Goal: Contribute content: Contribute content

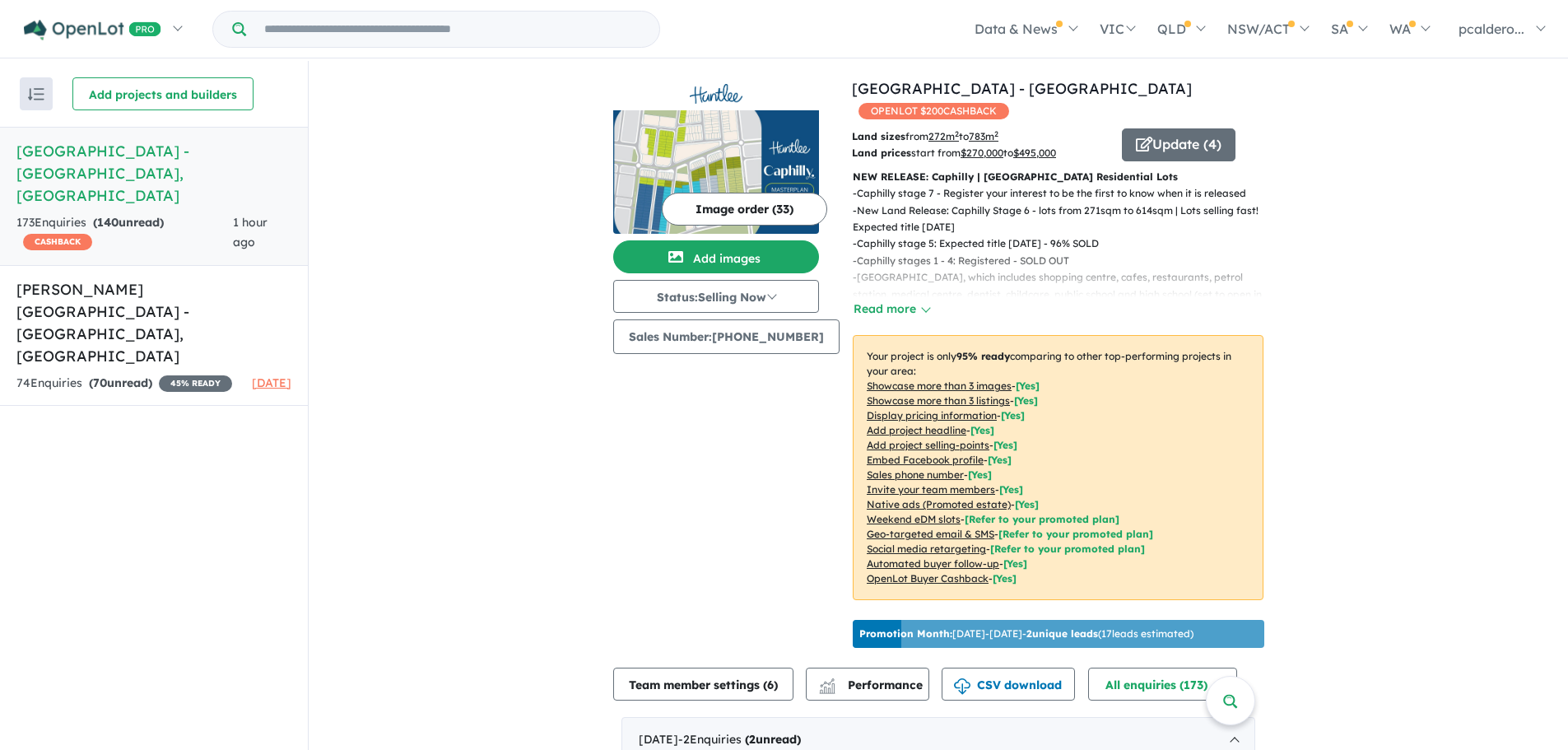
click at [758, 156] on img at bounding box center [715, 172] width 206 height 123
click at [764, 172] on img at bounding box center [715, 172] width 206 height 123
click at [757, 256] on button "Add images" at bounding box center [715, 257] width 206 height 33
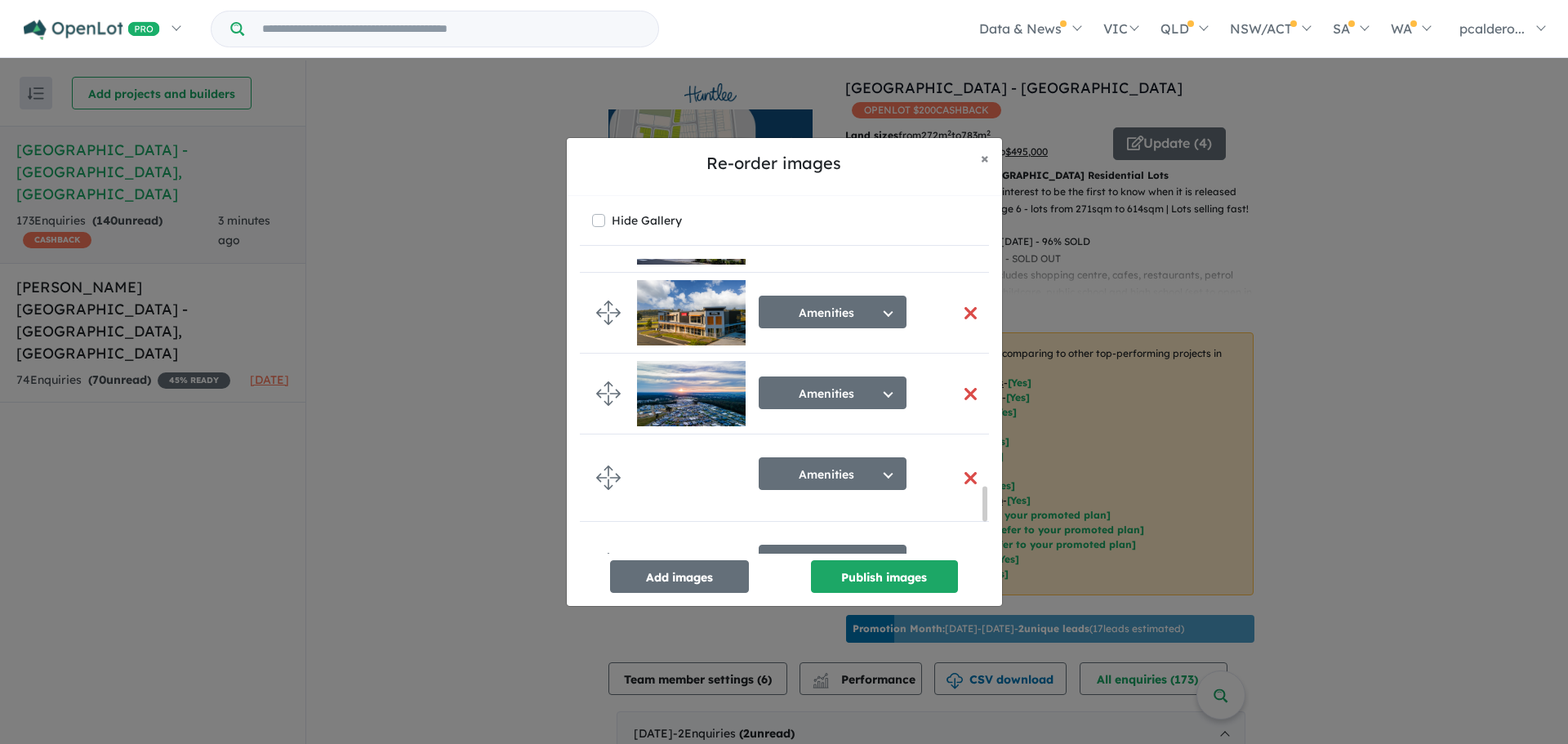
scroll to position [2205, 0]
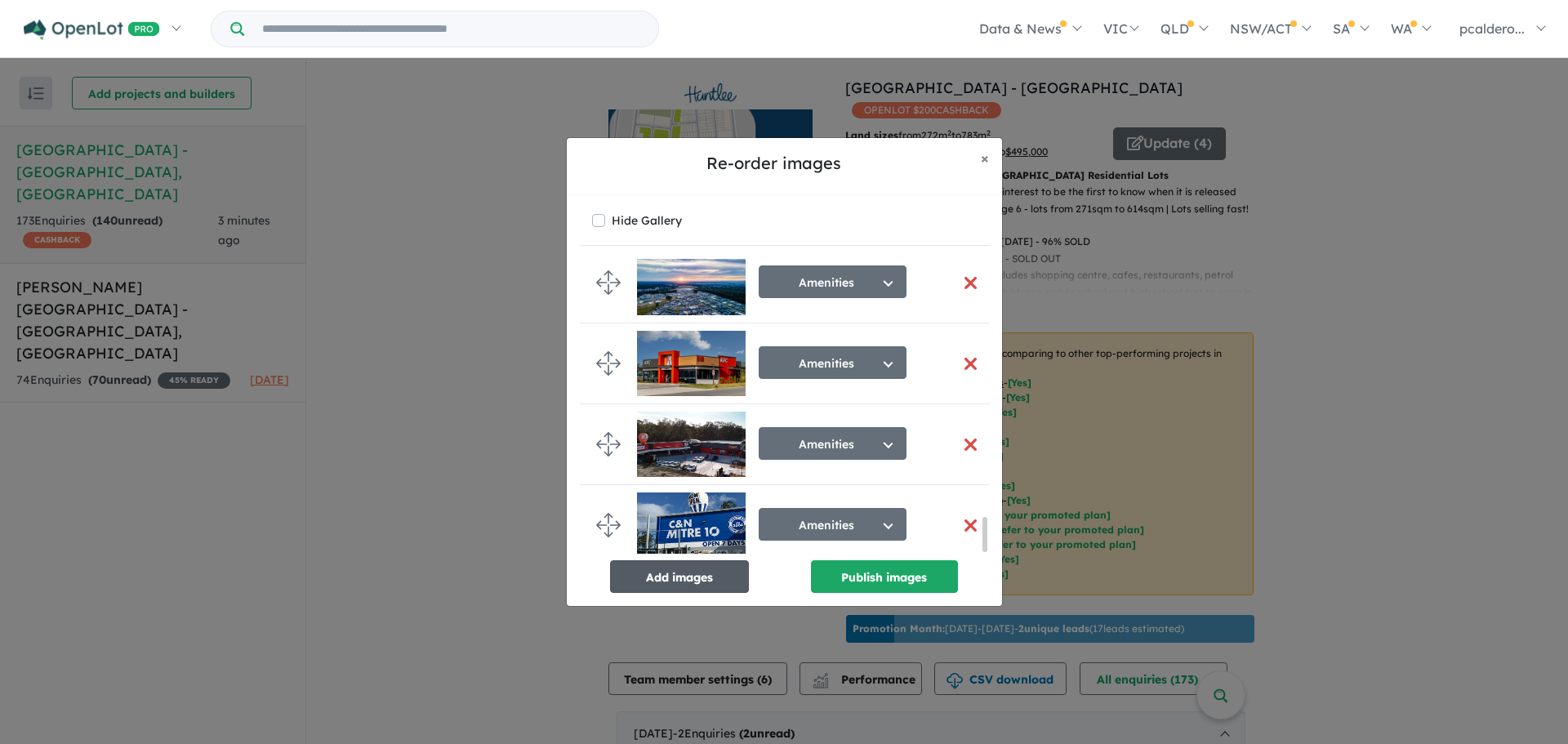
click at [713, 572] on button "Add images" at bounding box center [679, 576] width 139 height 32
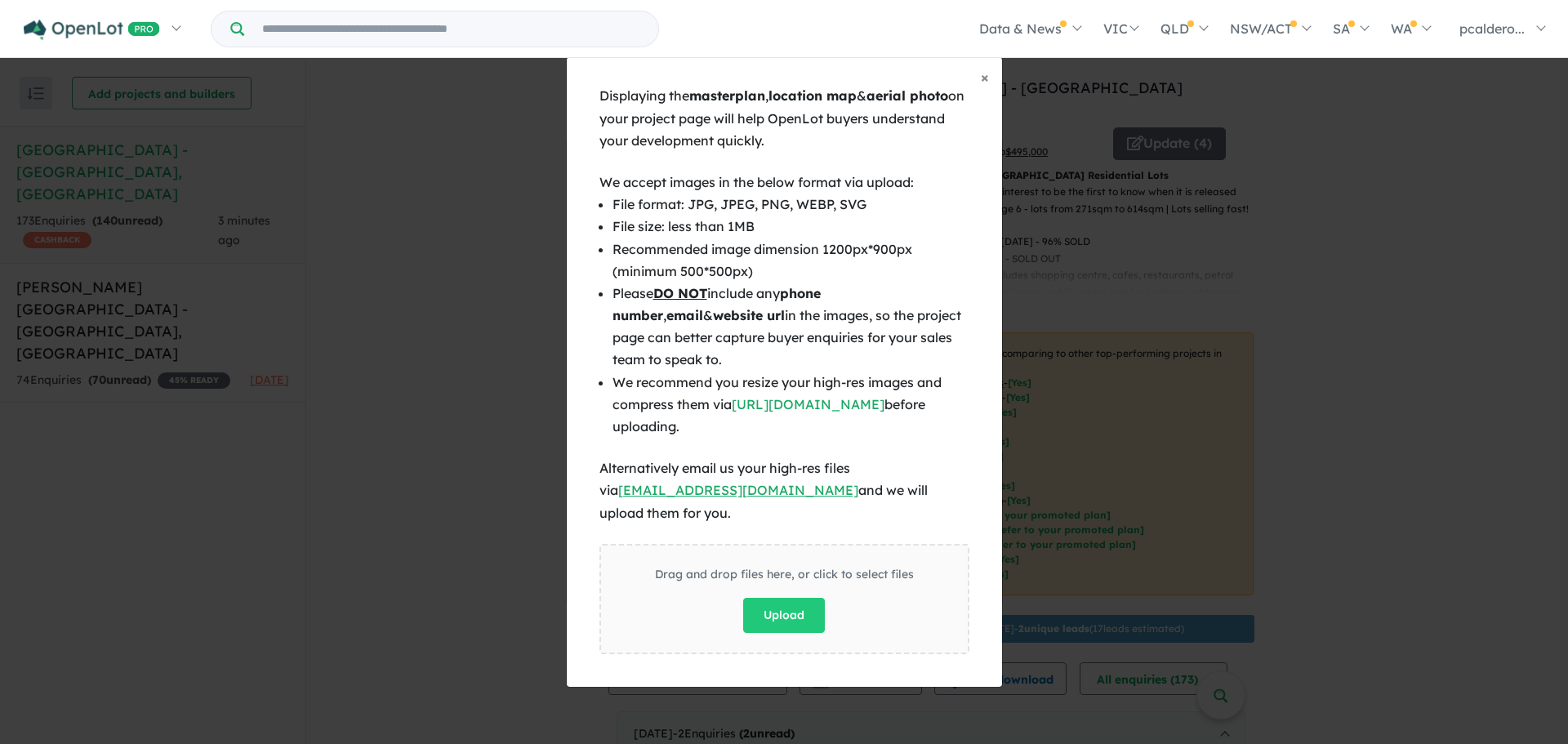
scroll to position [2201, 0]
click at [803, 598] on button "Upload" at bounding box center [784, 615] width 81 height 35
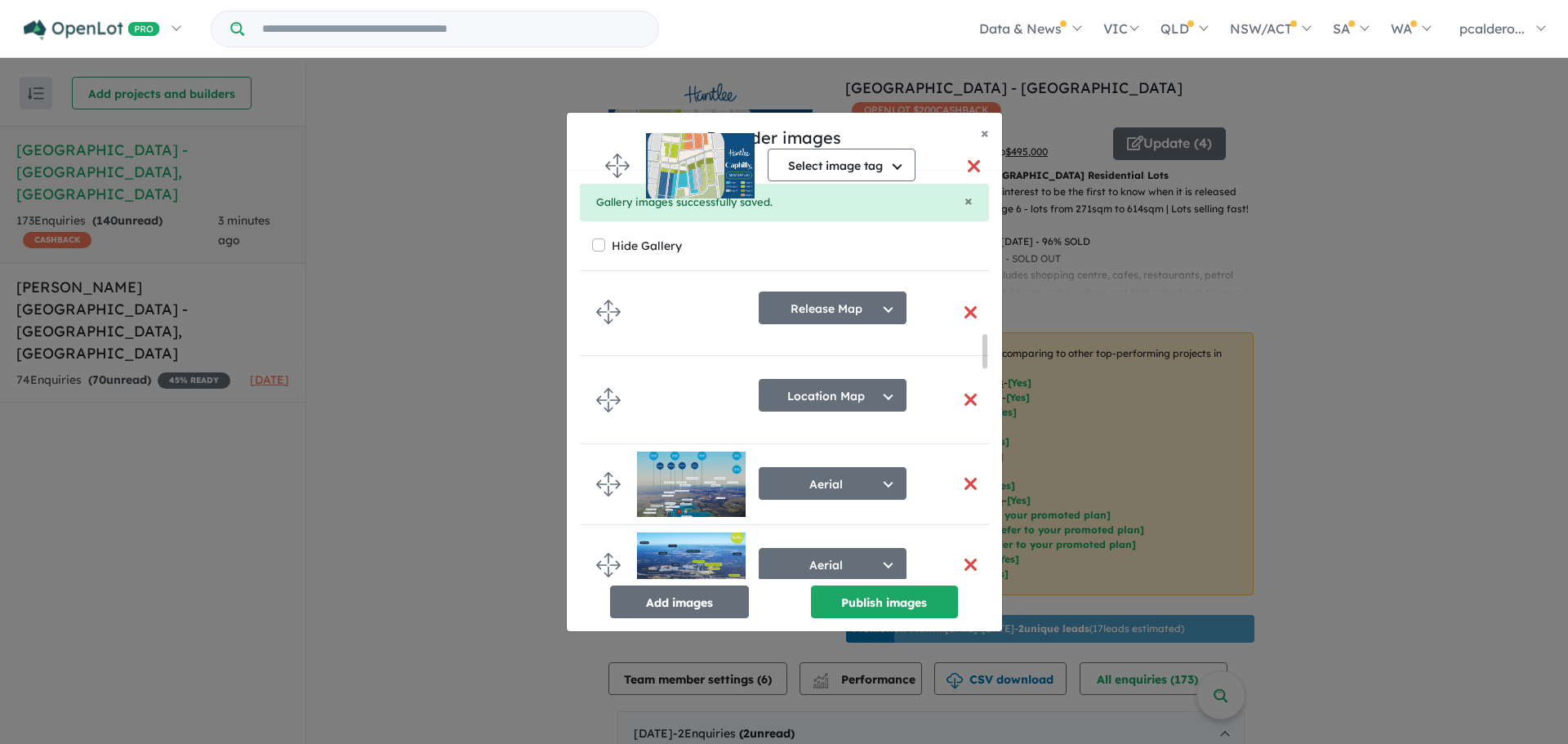
scroll to position [0, 0]
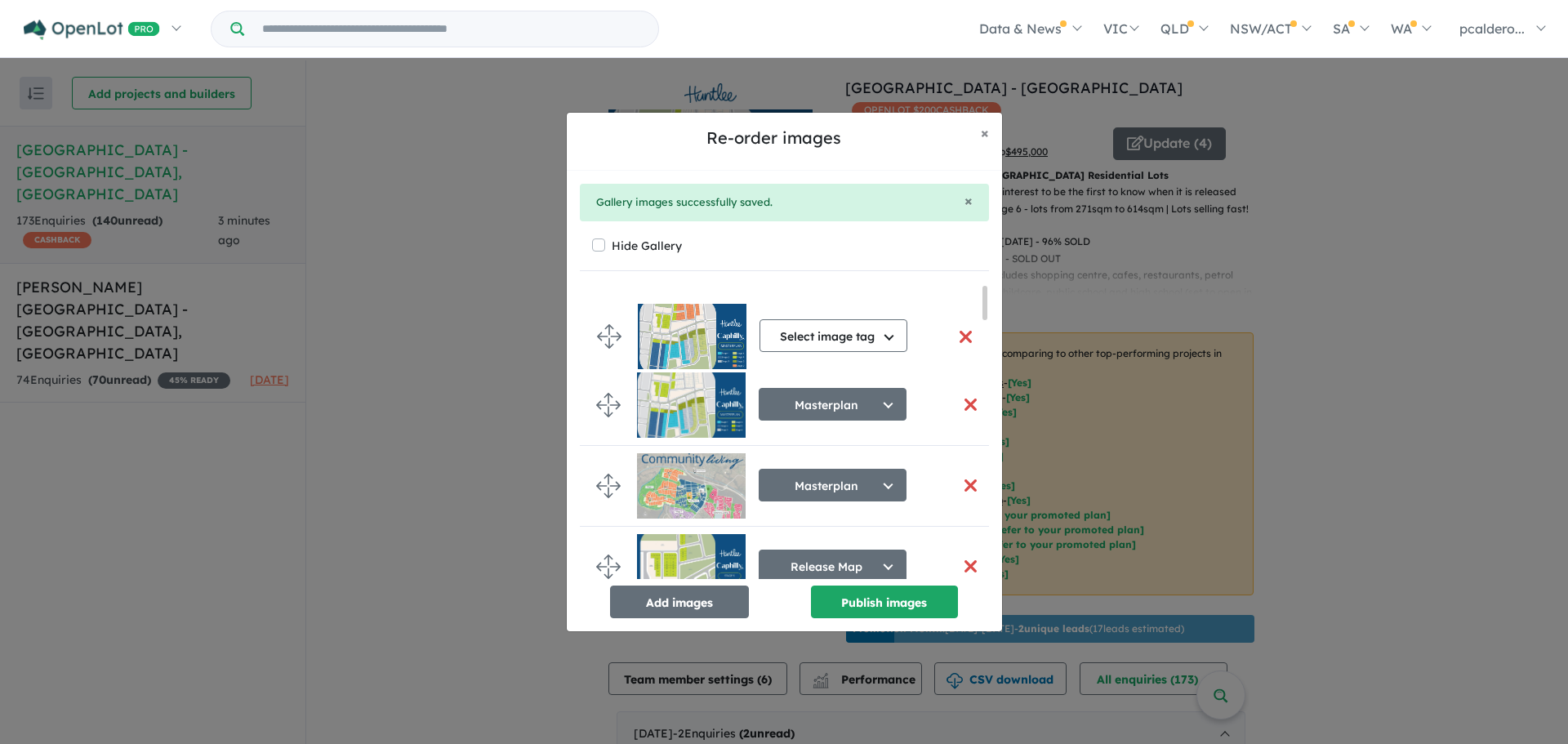
drag, startPoint x: 624, startPoint y: 434, endPoint x: 607, endPoint y: 332, distance: 103.4
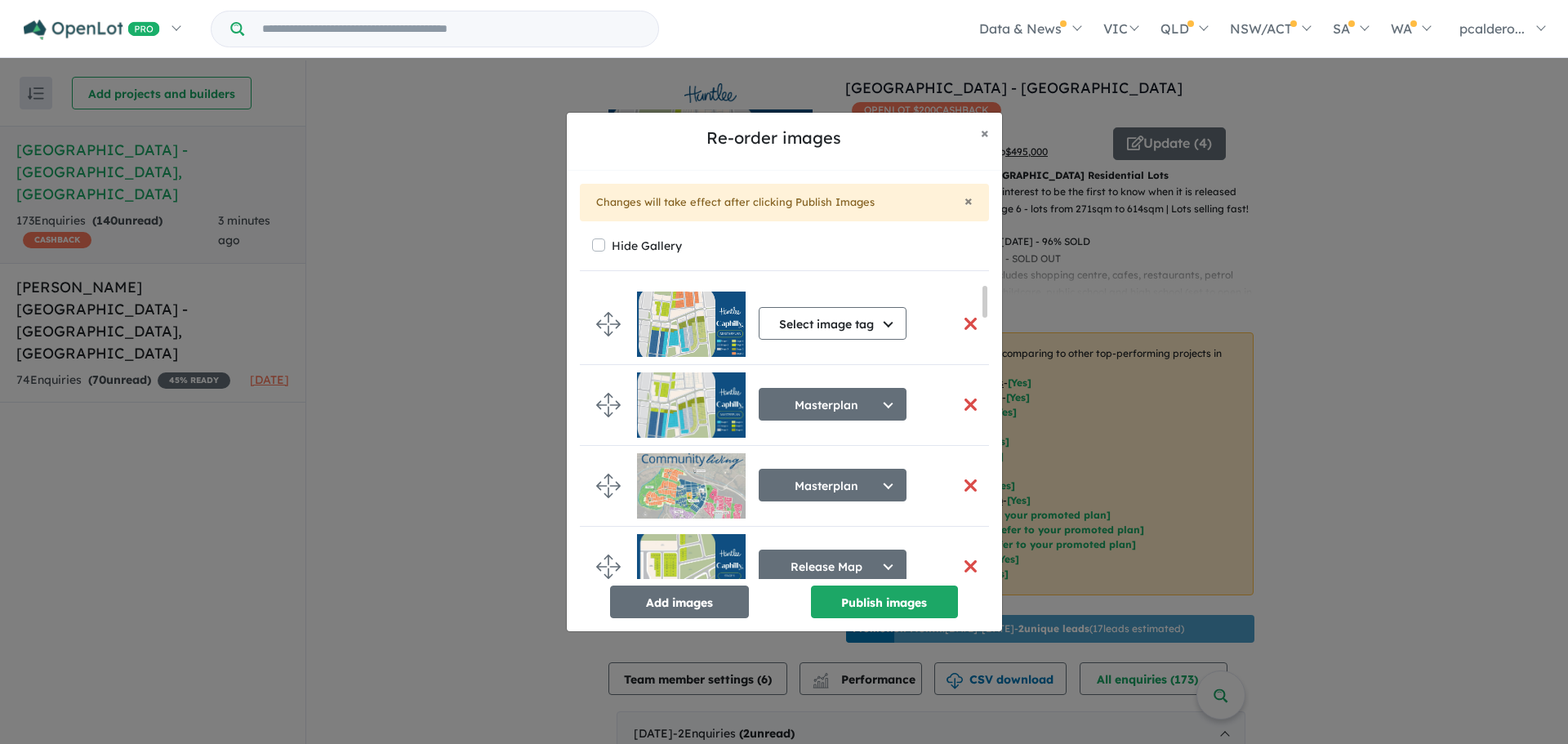
click at [964, 398] on button "button" at bounding box center [971, 404] width 34 height 35
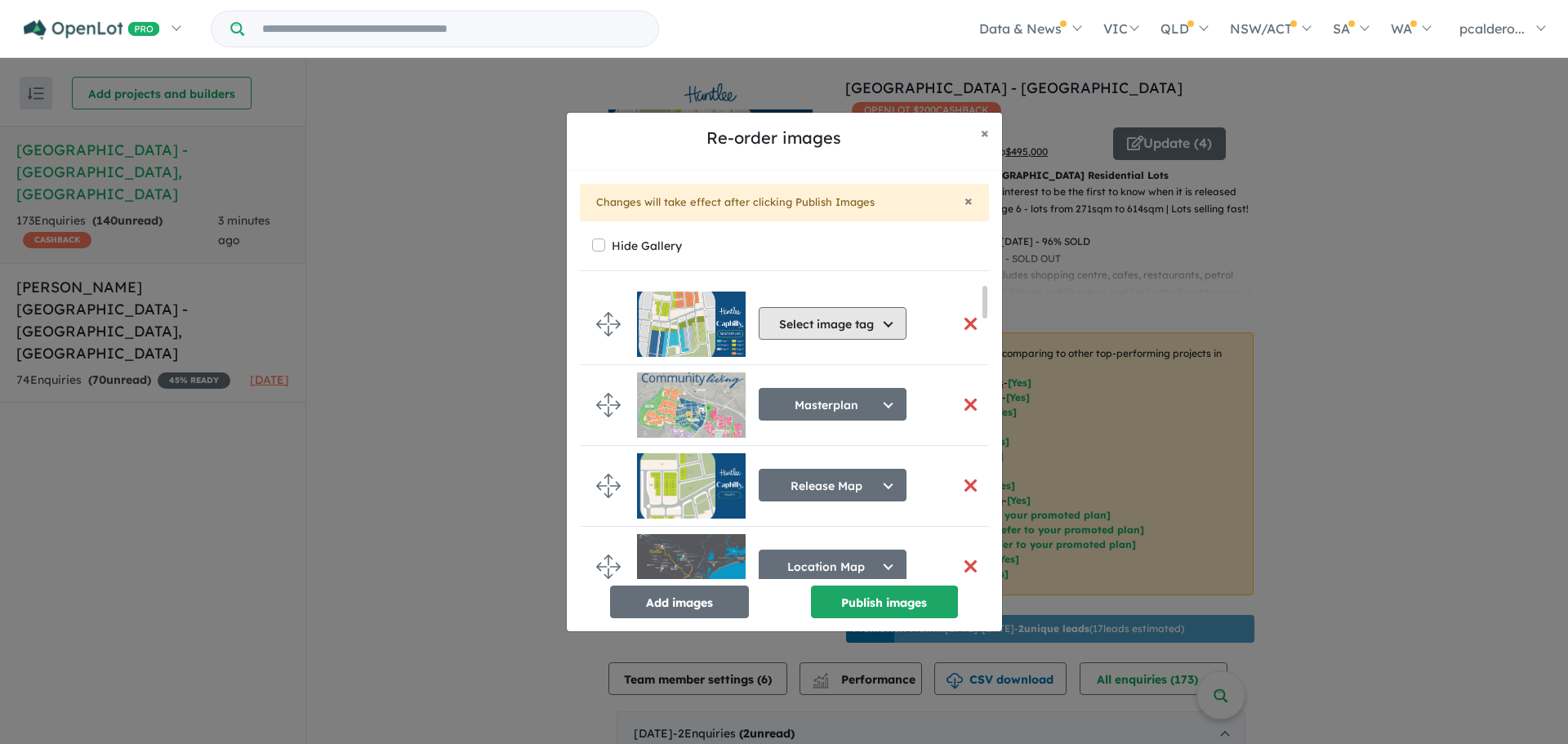
click at [869, 322] on button "Select image tag" at bounding box center [832, 323] width 148 height 32
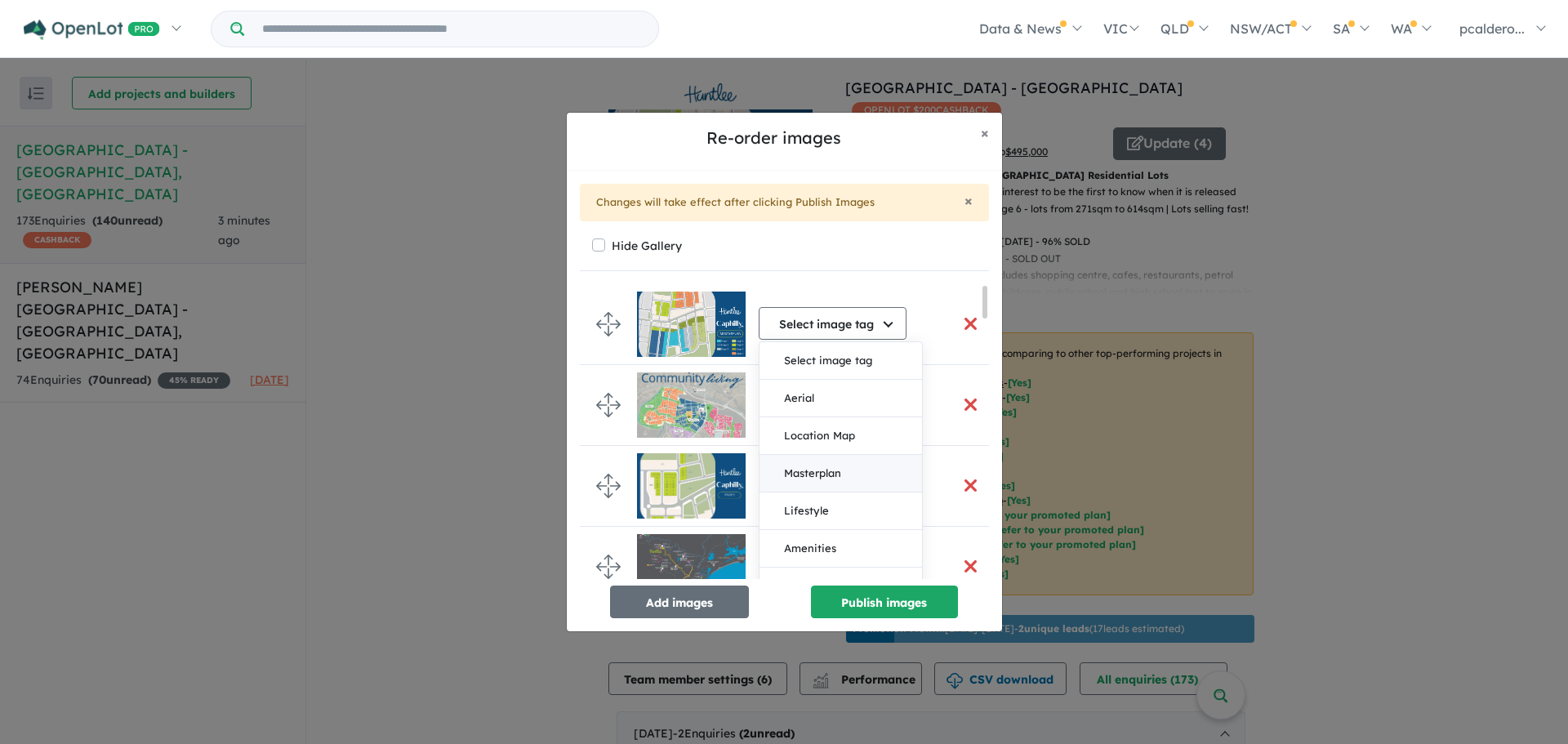
click at [832, 471] on button "Masterplan" at bounding box center [841, 474] width 163 height 38
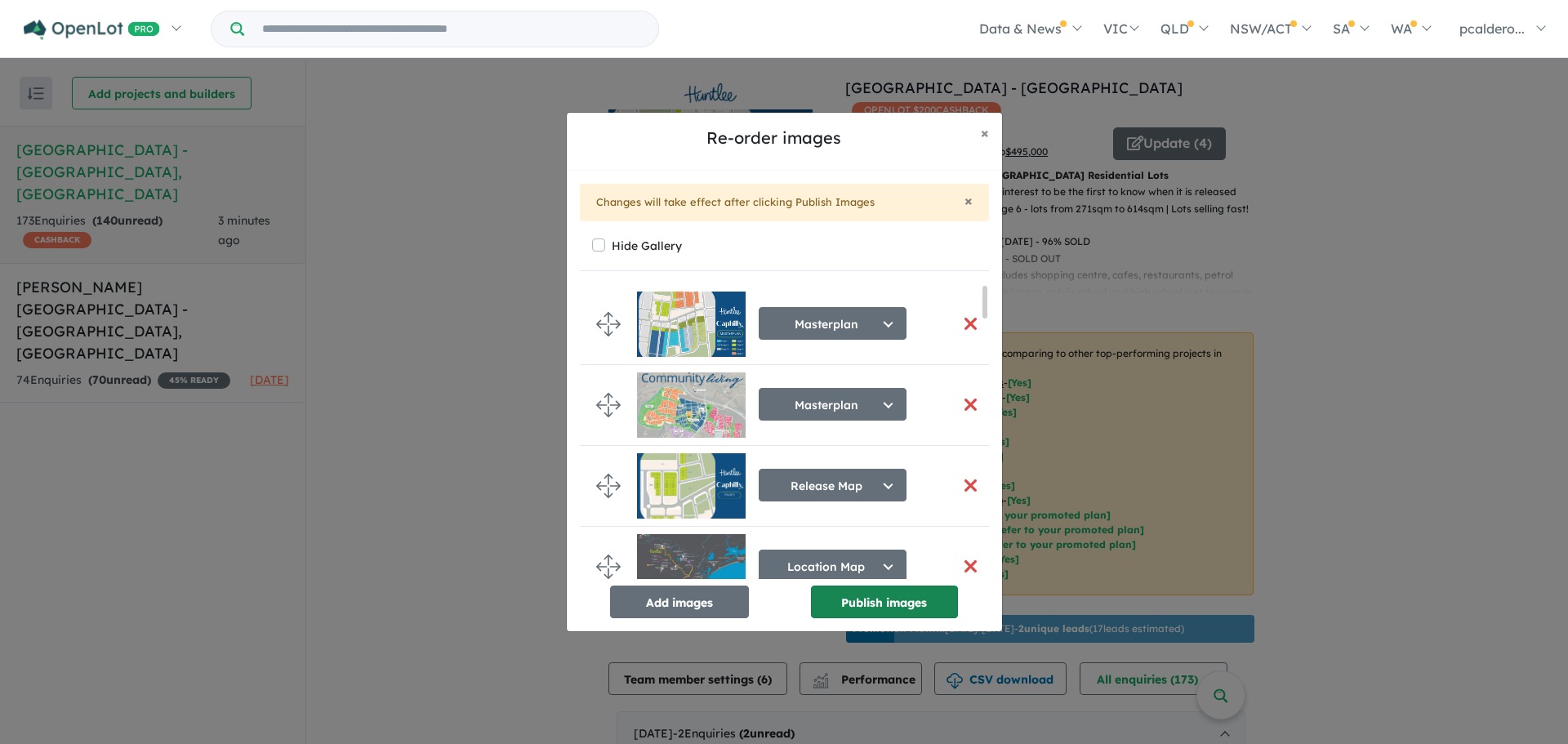
click at [902, 607] on button "Publish images" at bounding box center [885, 602] width 147 height 32
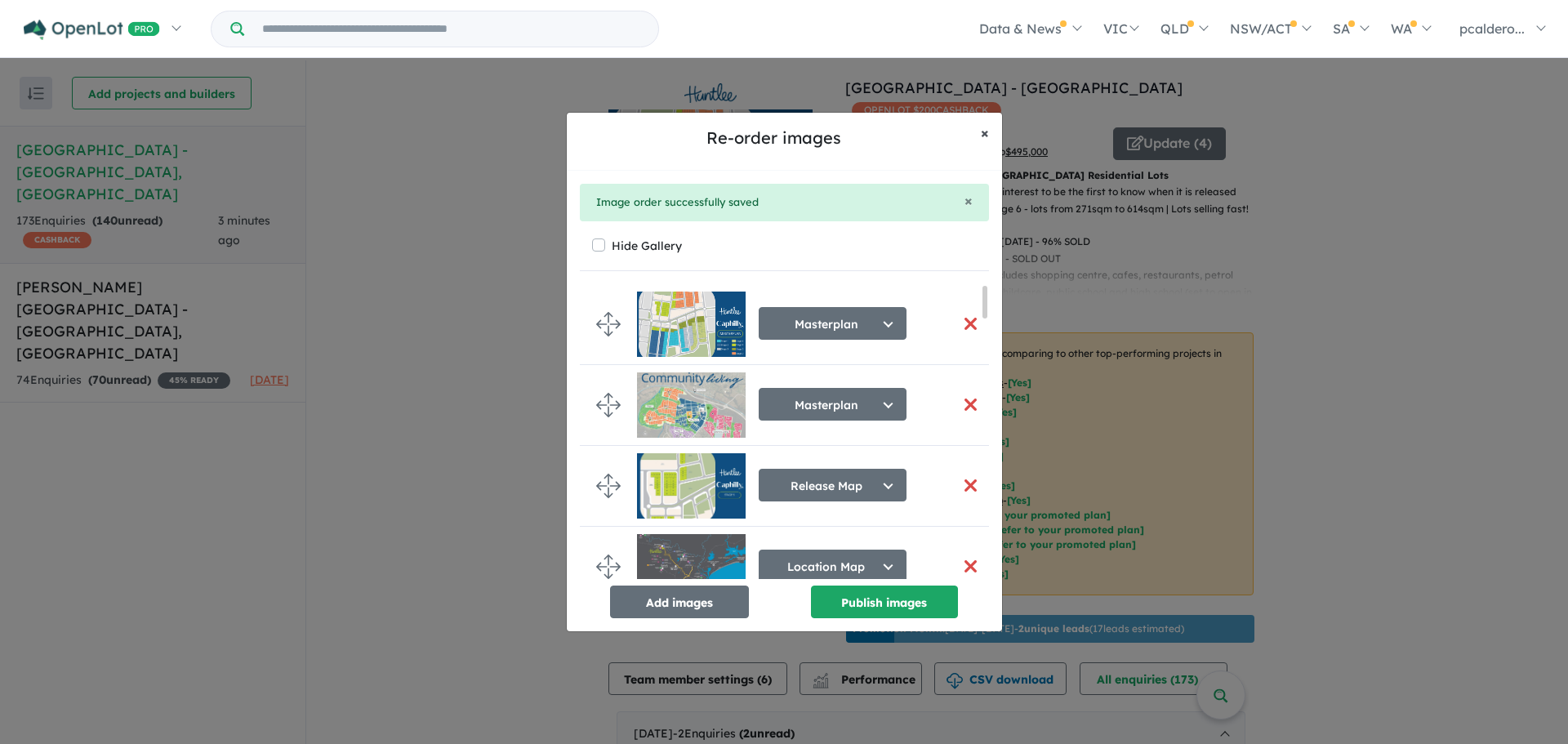
click at [985, 134] on span "×" at bounding box center [985, 133] width 9 height 19
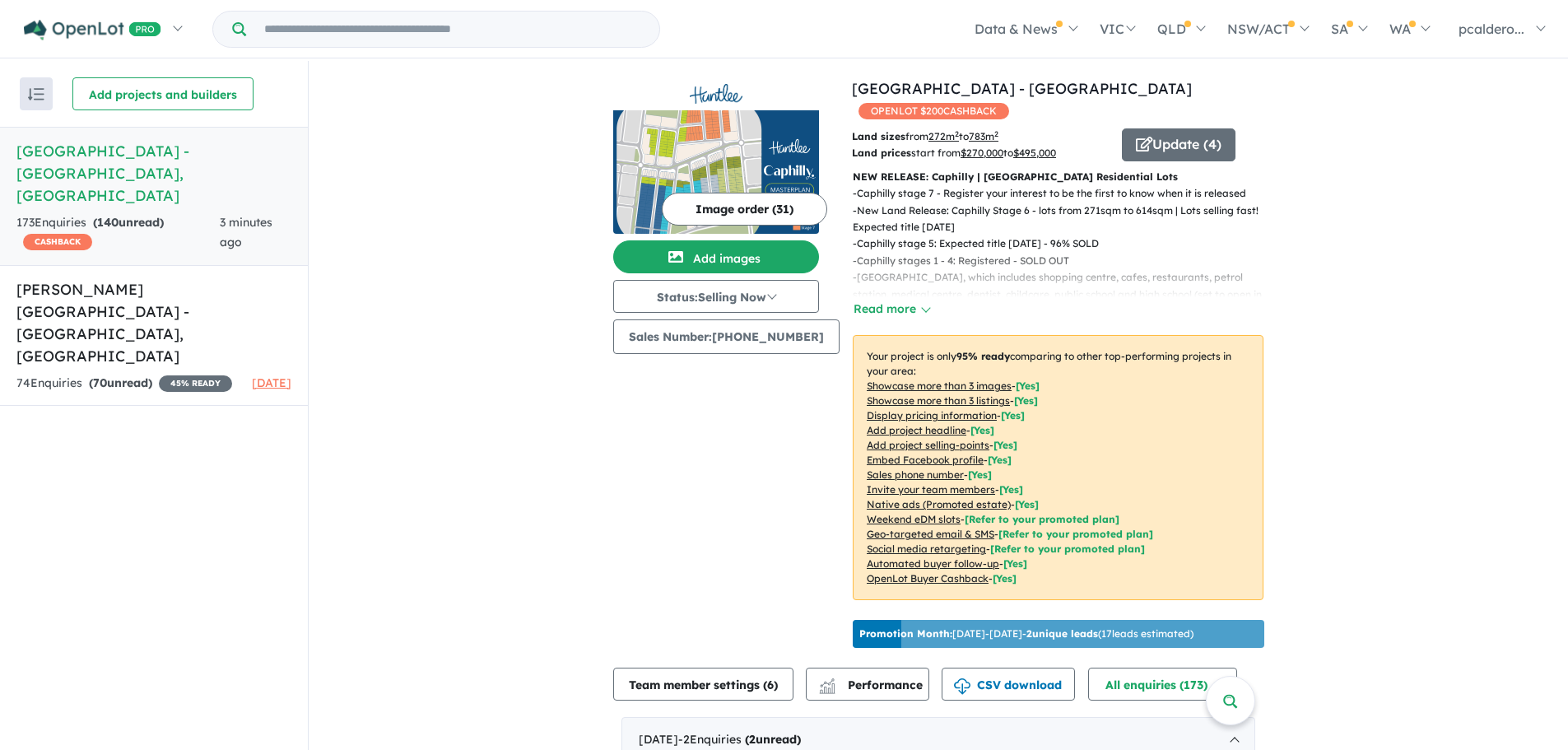
click at [749, 210] on button "Image order ( 31 )" at bounding box center [745, 209] width 166 height 33
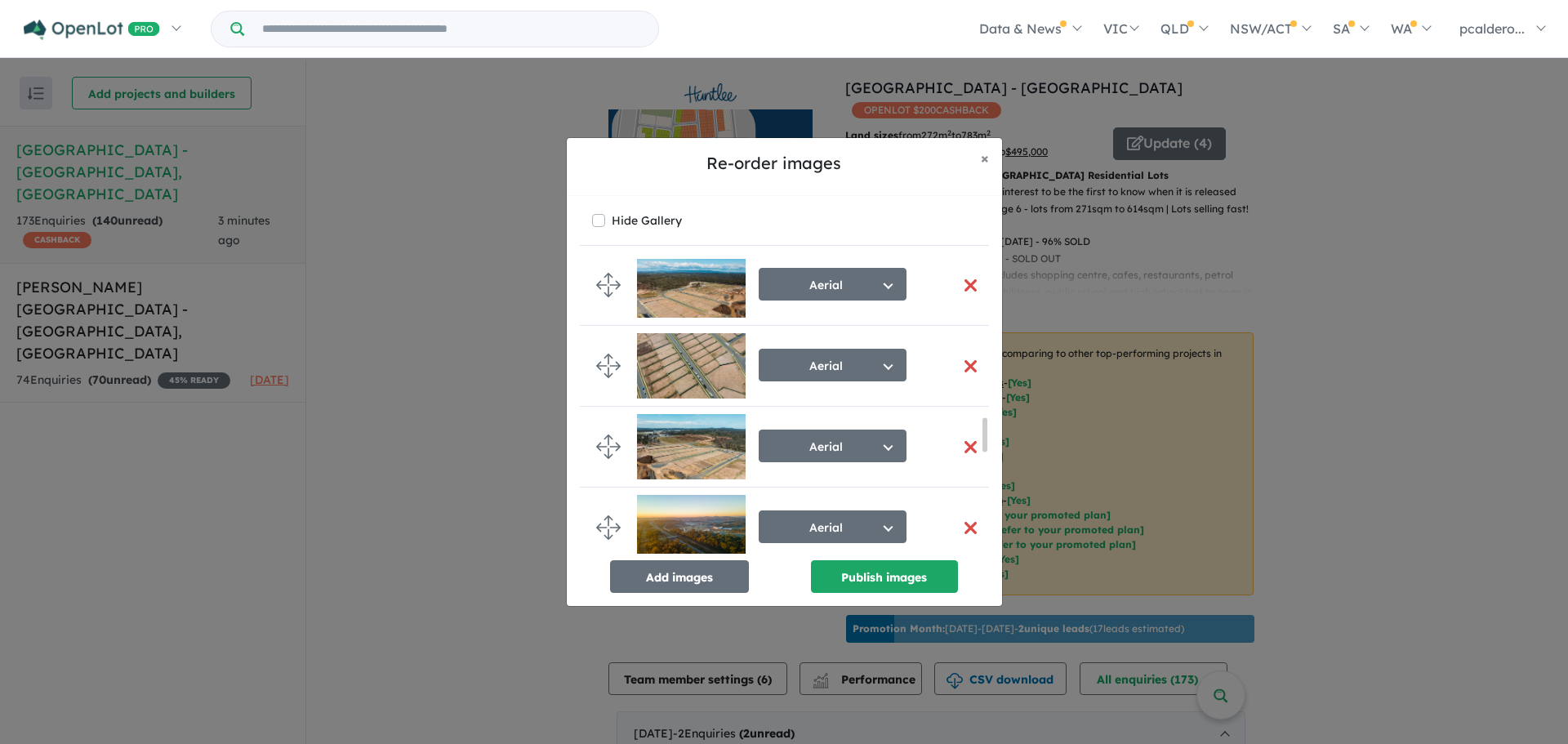
scroll to position [1633, 0]
